Goal: Task Accomplishment & Management: Complete application form

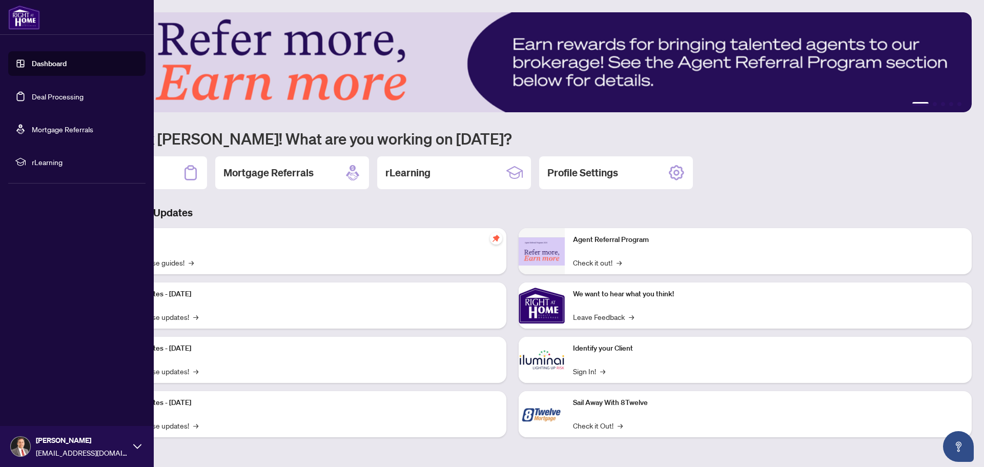
click at [49, 94] on link "Deal Processing" at bounding box center [58, 96] width 52 height 9
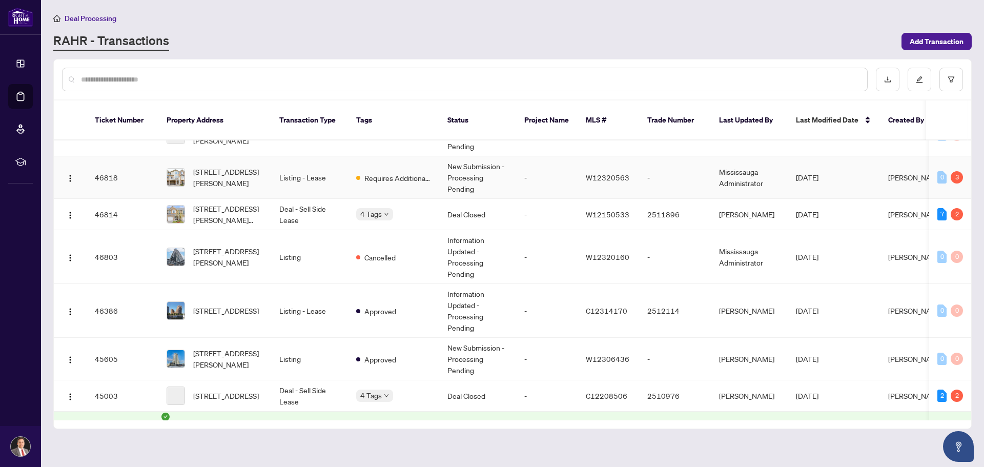
scroll to position [308, 0]
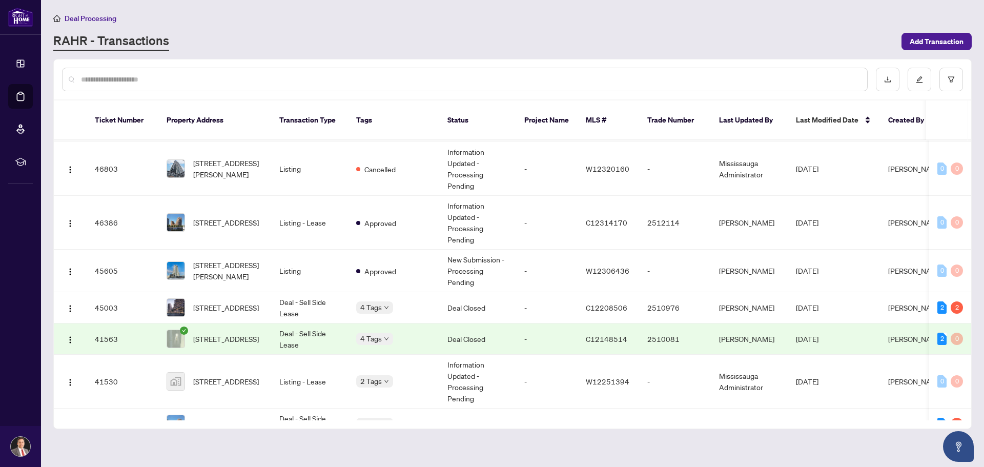
click at [171, 75] on input "text" at bounding box center [470, 79] width 778 height 11
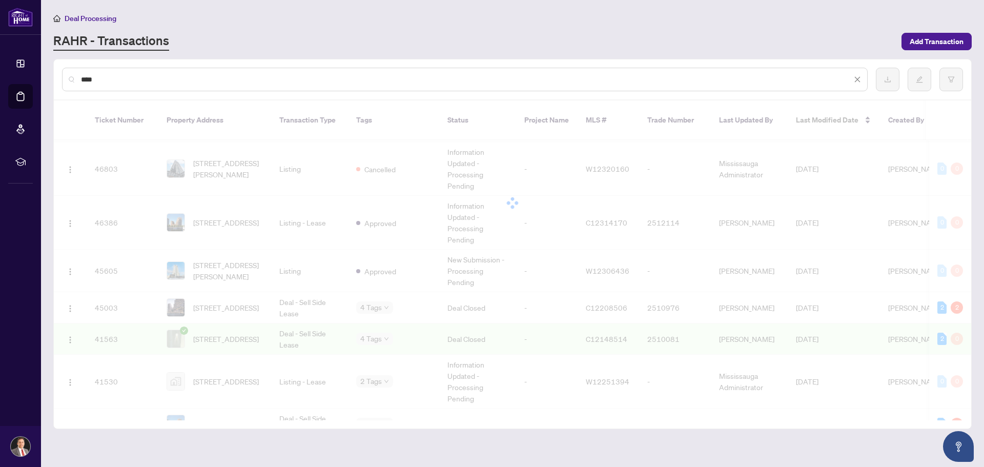
scroll to position [0, 0]
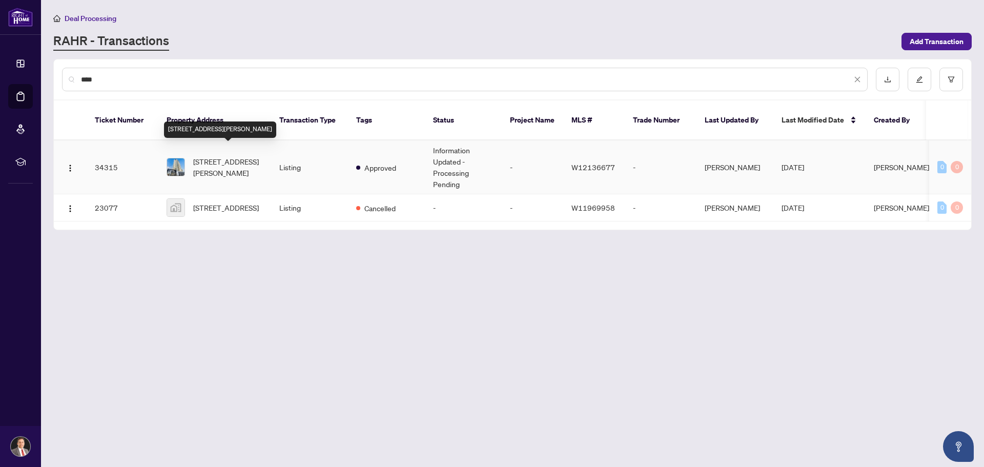
type input "****"
click at [216, 156] on span "[STREET_ADDRESS][PERSON_NAME]" at bounding box center [228, 167] width 70 height 23
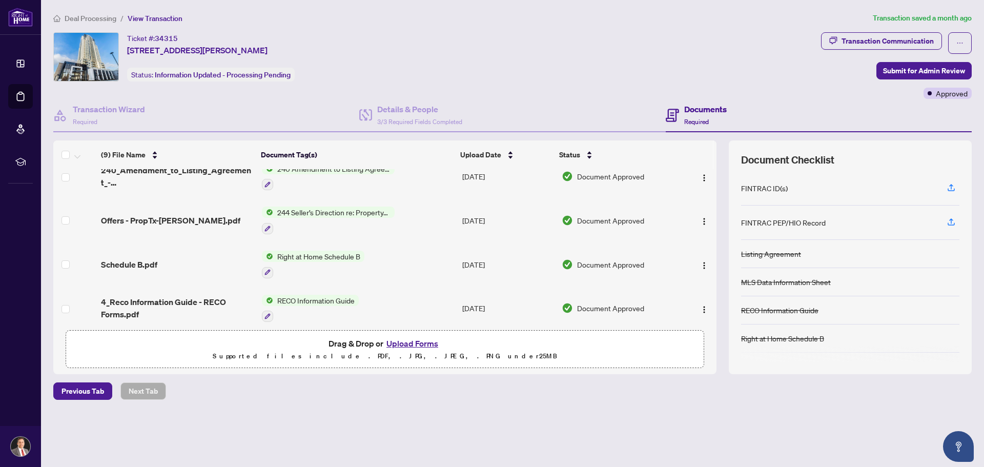
scroll to position [51, 0]
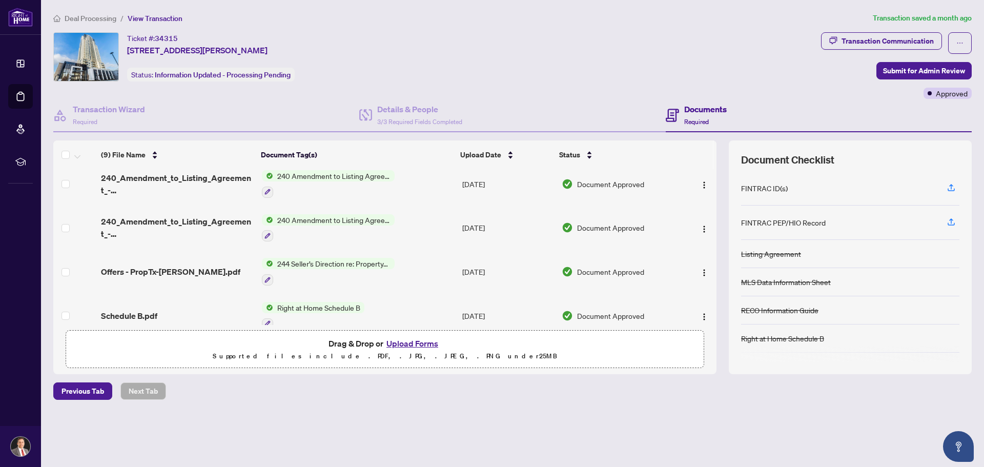
click at [415, 344] on button "Upload Forms" at bounding box center [413, 343] width 58 height 13
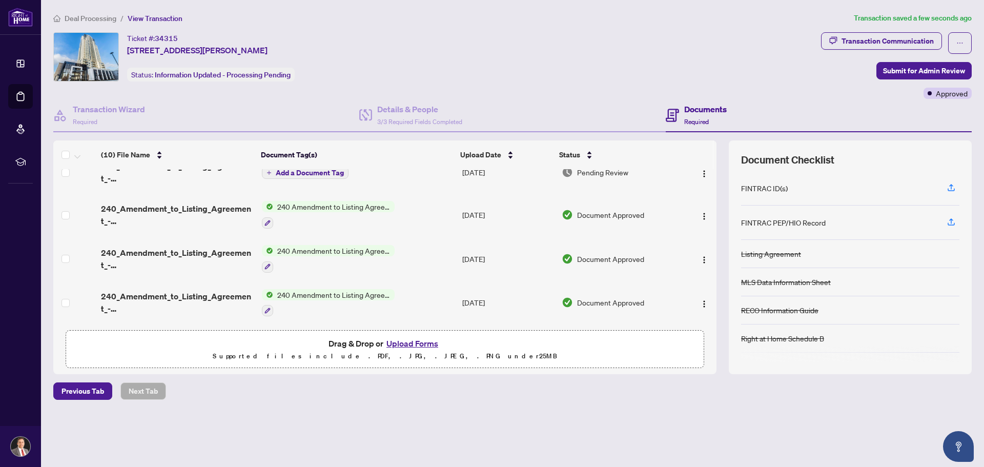
scroll to position [0, 0]
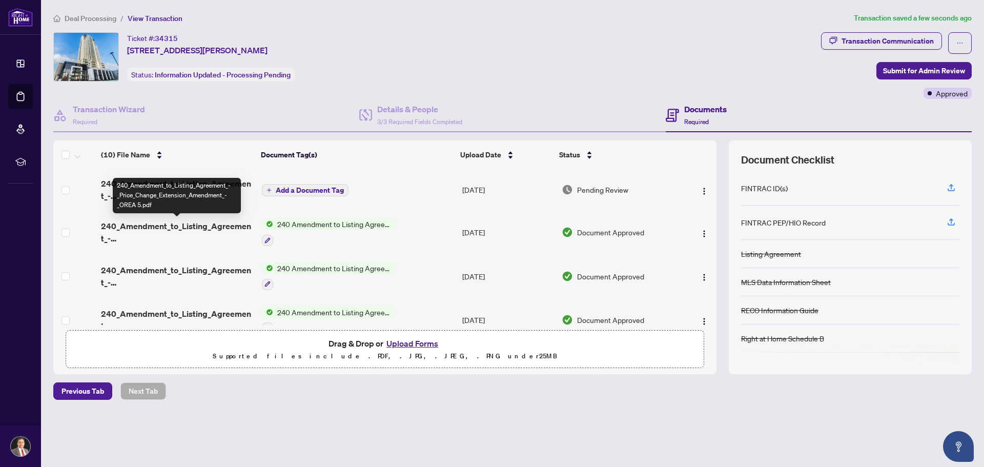
click at [151, 224] on span "240_Amendment_to_Listing_Agreement_-_Price_Change_Extension_Amendment_-_OREA 5.…" at bounding box center [177, 232] width 152 height 25
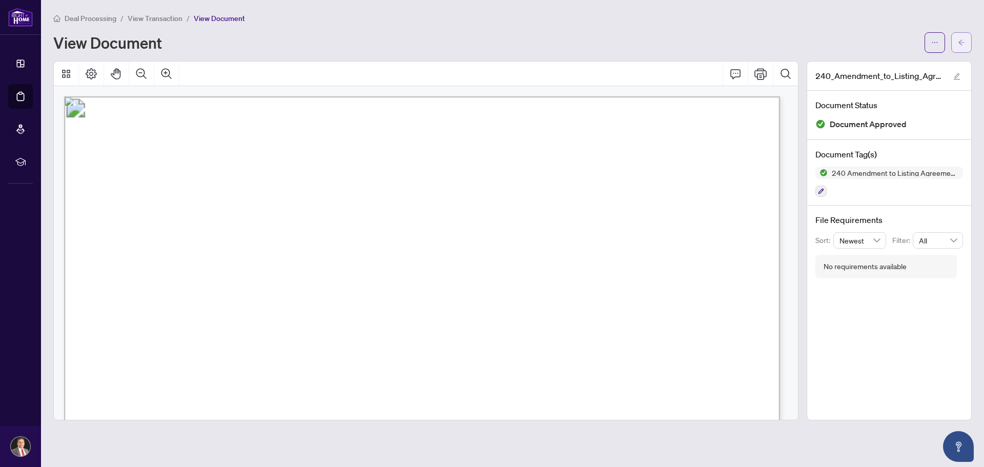
click at [960, 43] on icon "arrow-left" at bounding box center [962, 42] width 6 height 6
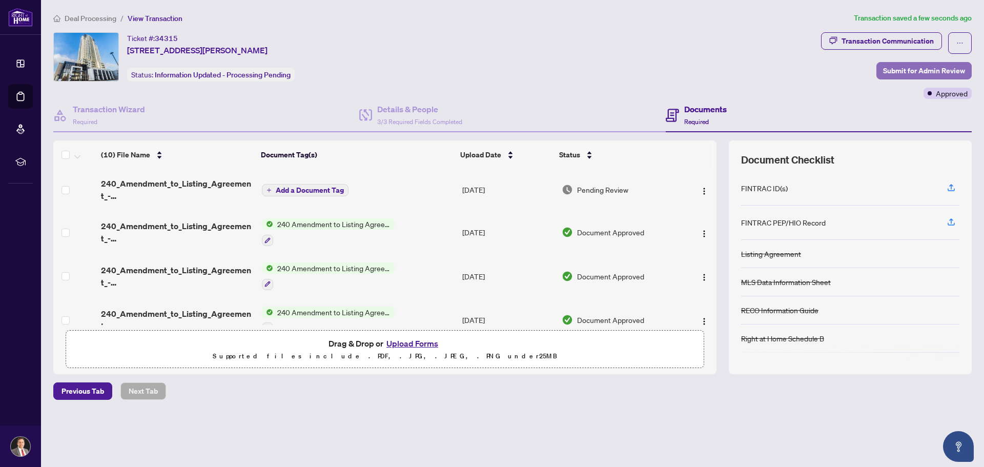
click at [915, 70] on span "Submit for Admin Review" at bounding box center [924, 71] width 82 height 16
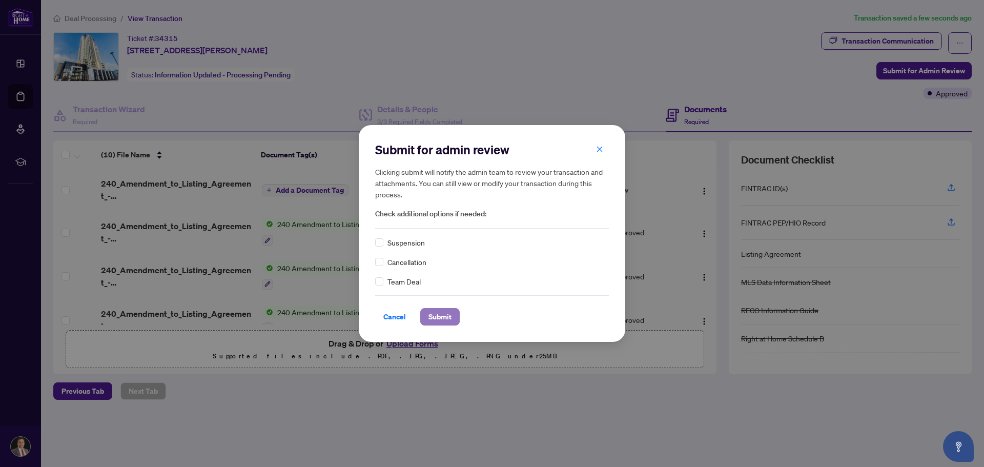
click at [436, 318] on span "Submit" at bounding box center [440, 317] width 23 height 16
